Goal: Transaction & Acquisition: Purchase product/service

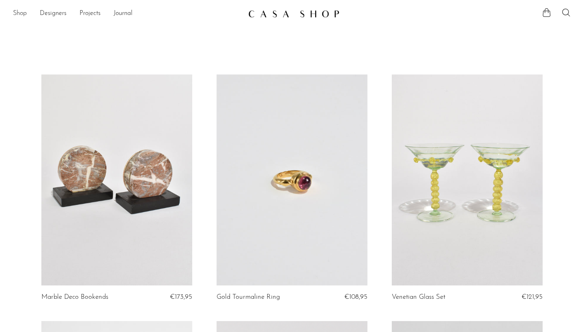
click at [21, 17] on link "Shop" at bounding box center [20, 14] width 14 height 11
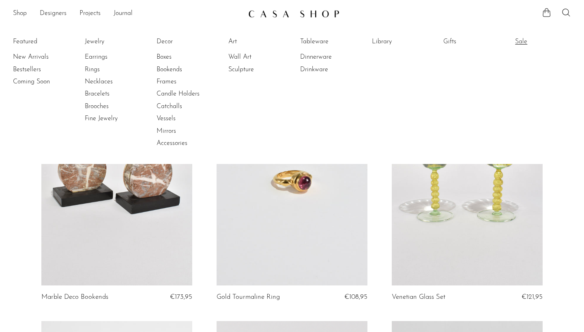
click at [516, 45] on link "Sale" at bounding box center [545, 41] width 61 height 9
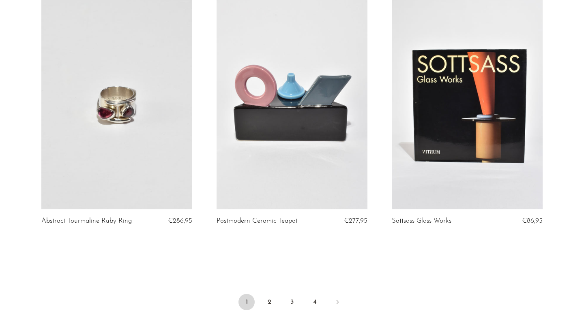
scroll to position [2819, 0]
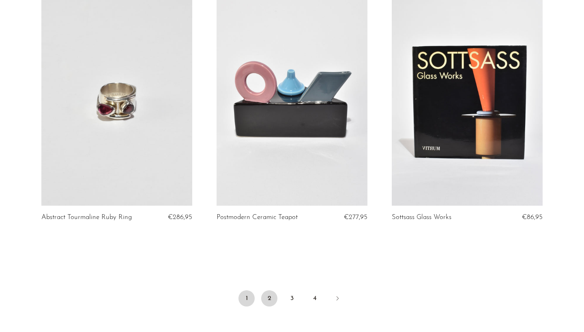
click at [270, 291] on link "2" at bounding box center [269, 299] width 16 height 16
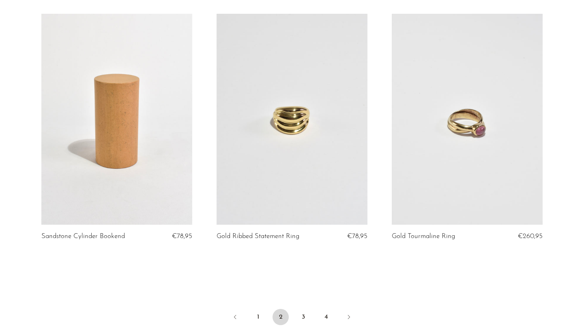
scroll to position [2866, 0]
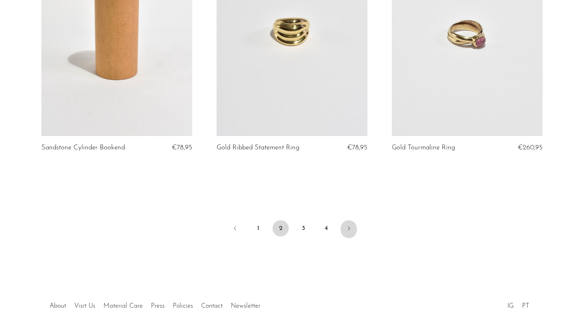
click at [350, 226] on icon "Next" at bounding box center [348, 228] width 6 height 6
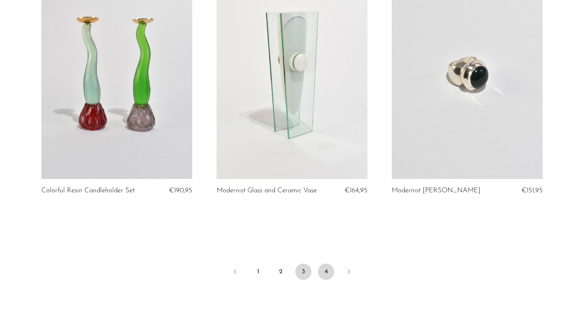
scroll to position [2861, 0]
click at [328, 263] on link "4" at bounding box center [326, 271] width 16 height 16
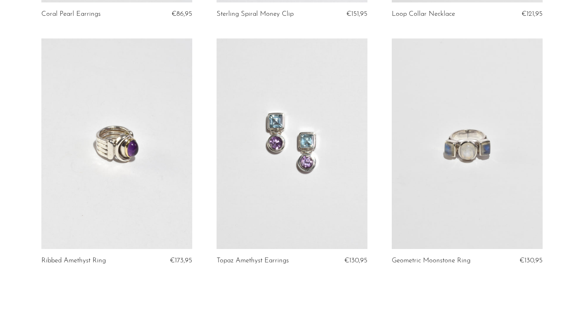
scroll to position [1864, 0]
